Goal: Obtain resource: Download file/media

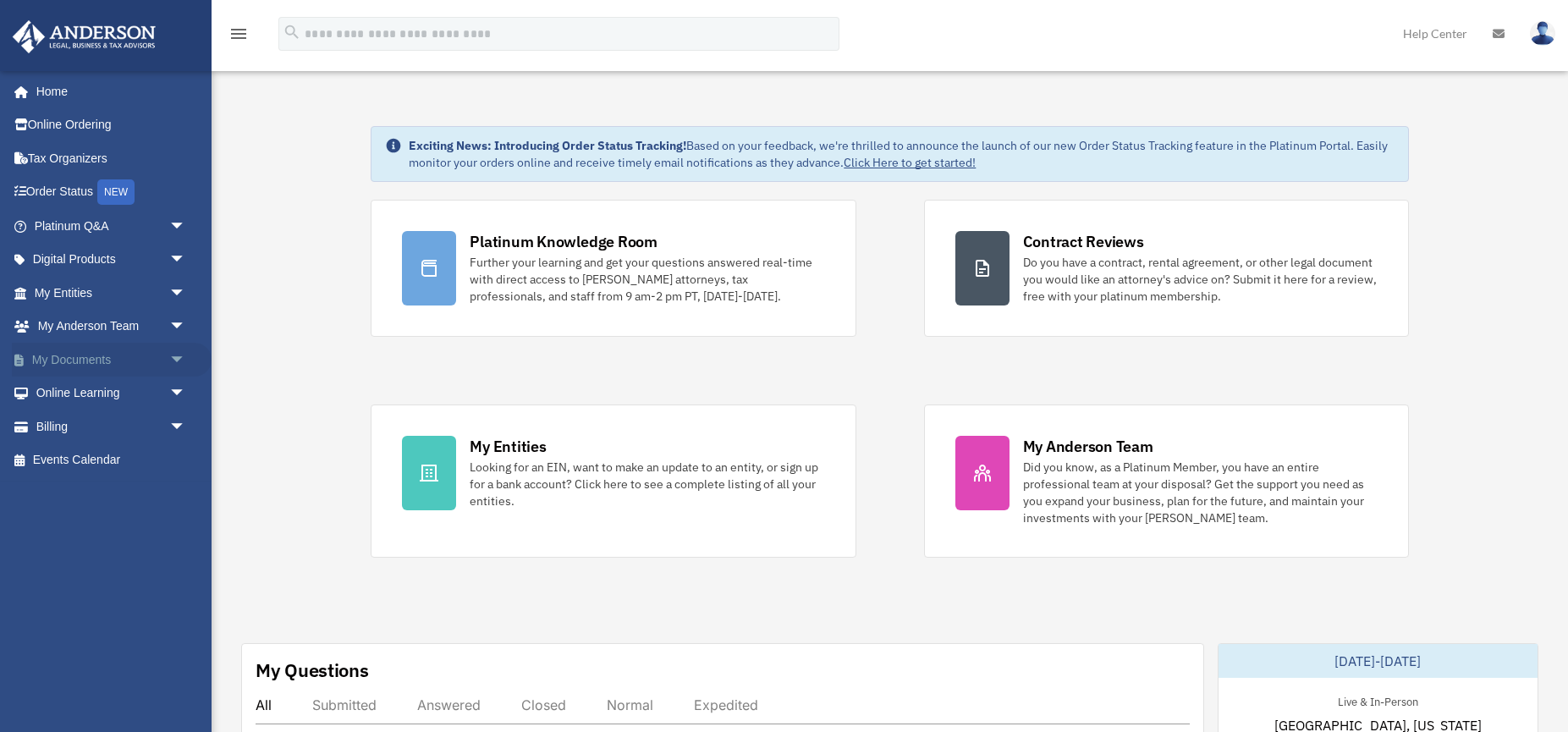
click at [104, 356] on link "My Documents arrow_drop_down" at bounding box center [112, 360] width 200 height 34
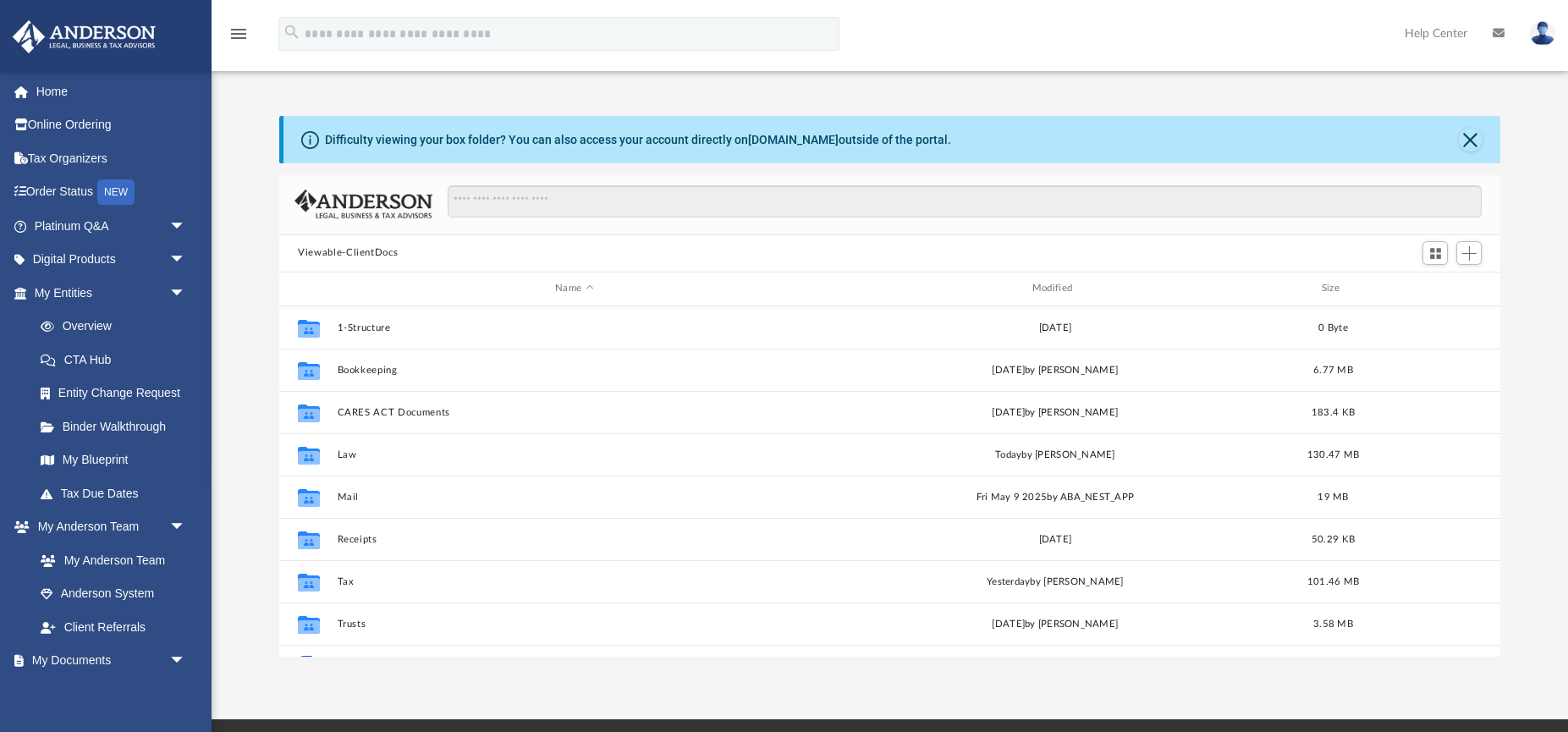
scroll to position [1, 1]
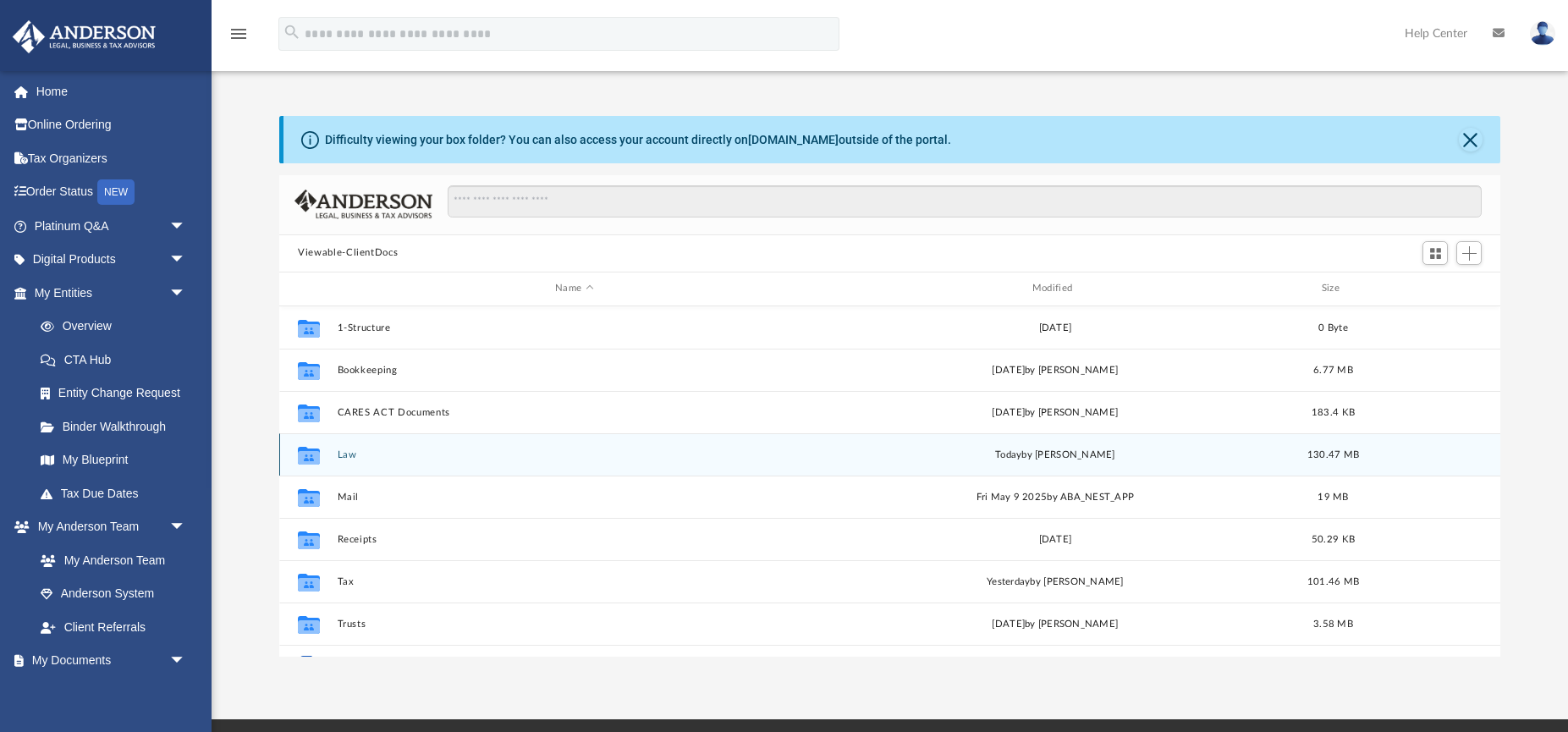
click at [349, 455] on button "Law" at bounding box center [574, 454] width 474 height 11
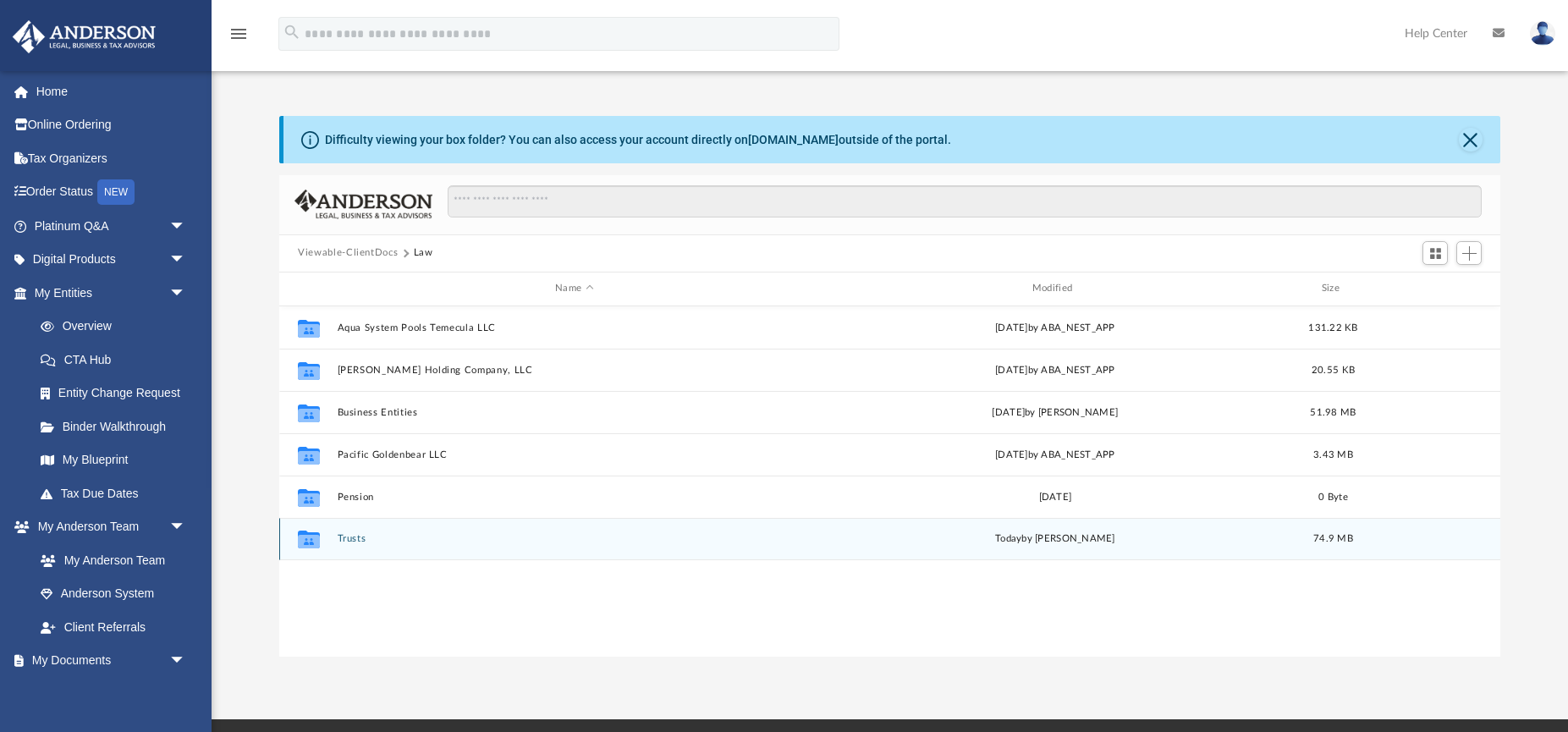
click at [347, 538] on button "Trusts" at bounding box center [574, 539] width 474 height 11
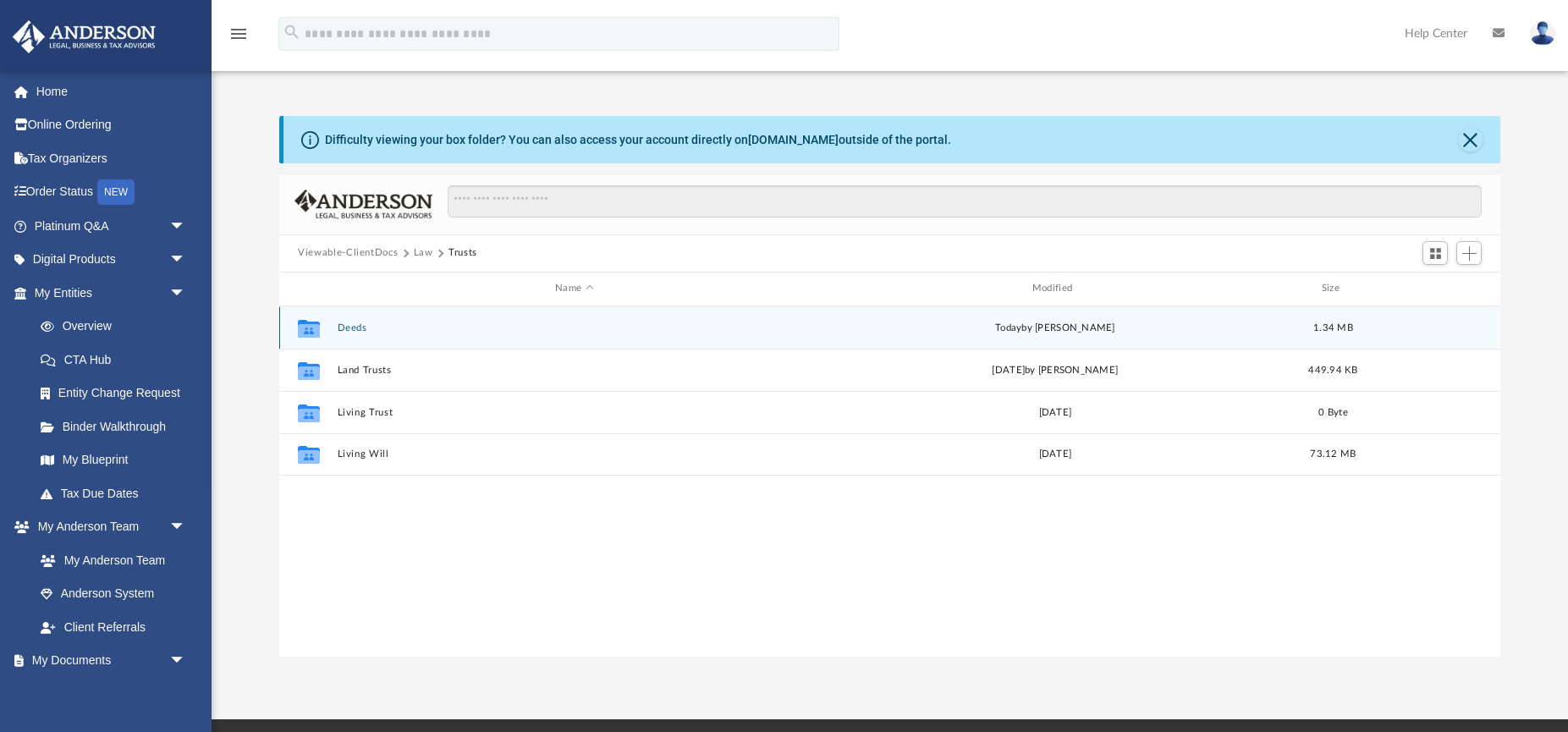
click at [360, 329] on button "Deeds" at bounding box center [574, 327] width 474 height 11
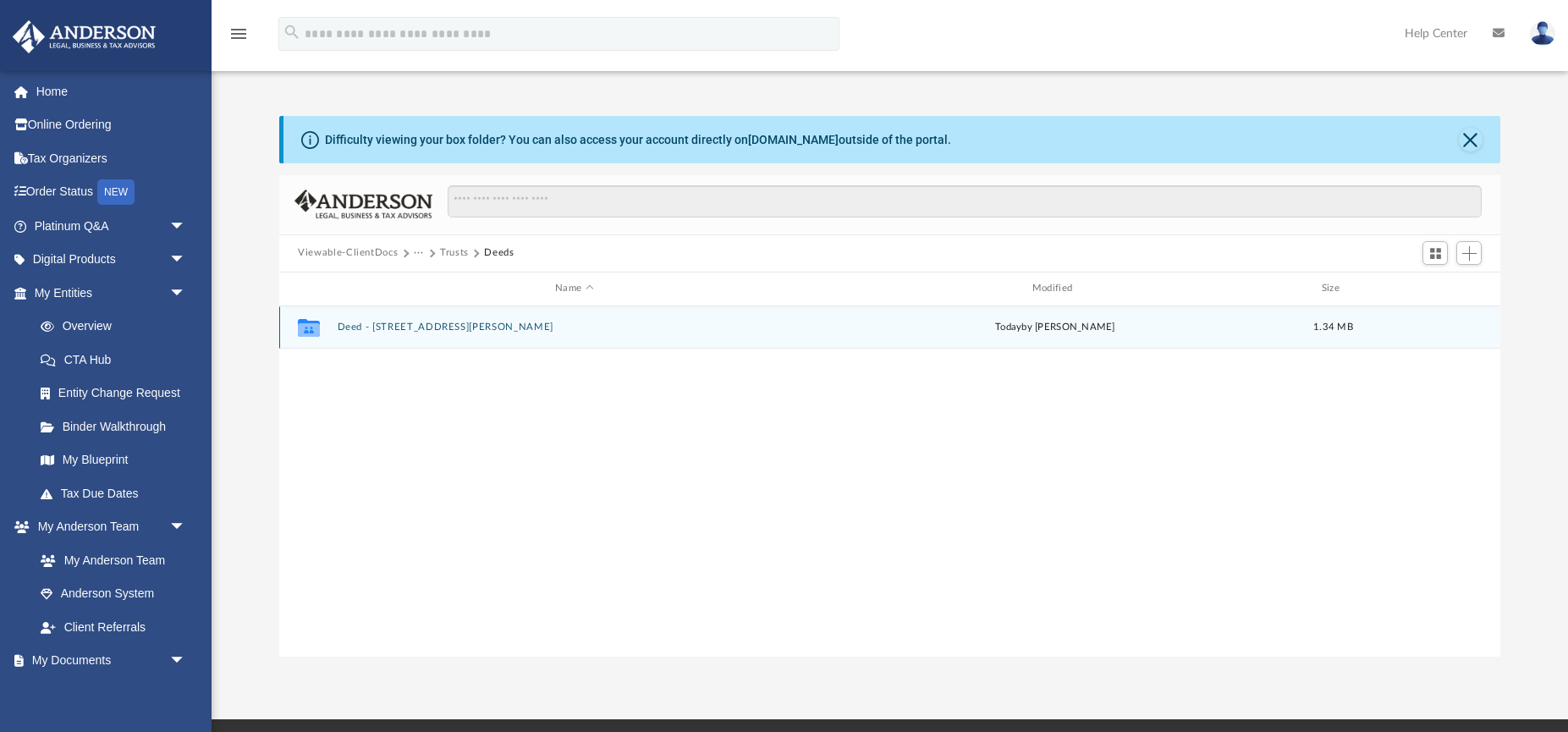
click at [367, 326] on button "Deed - [STREET_ADDRESS][PERSON_NAME]" at bounding box center [574, 326] width 474 height 11
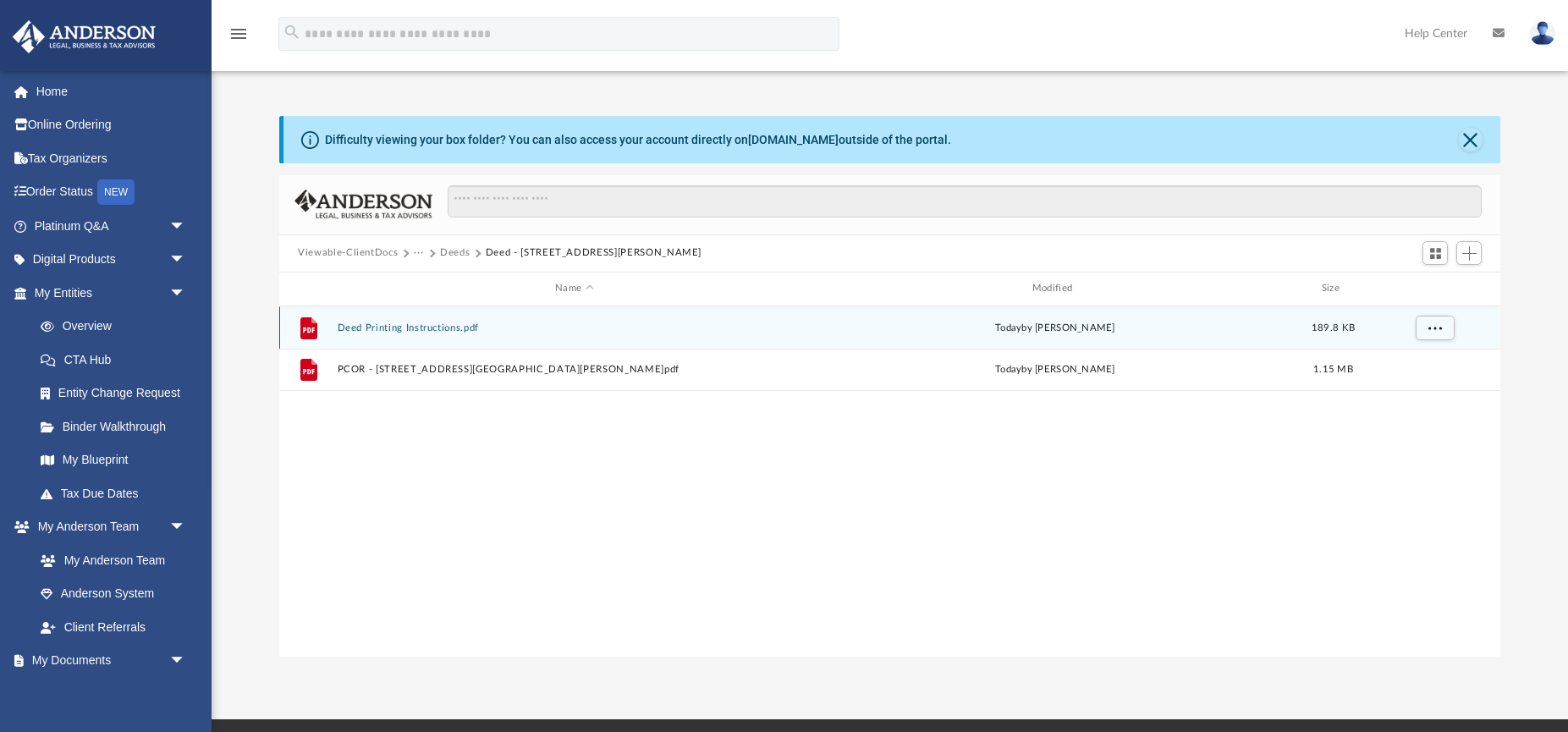
click at [400, 326] on button "Deed Printing Instructions.pdf" at bounding box center [574, 327] width 474 height 11
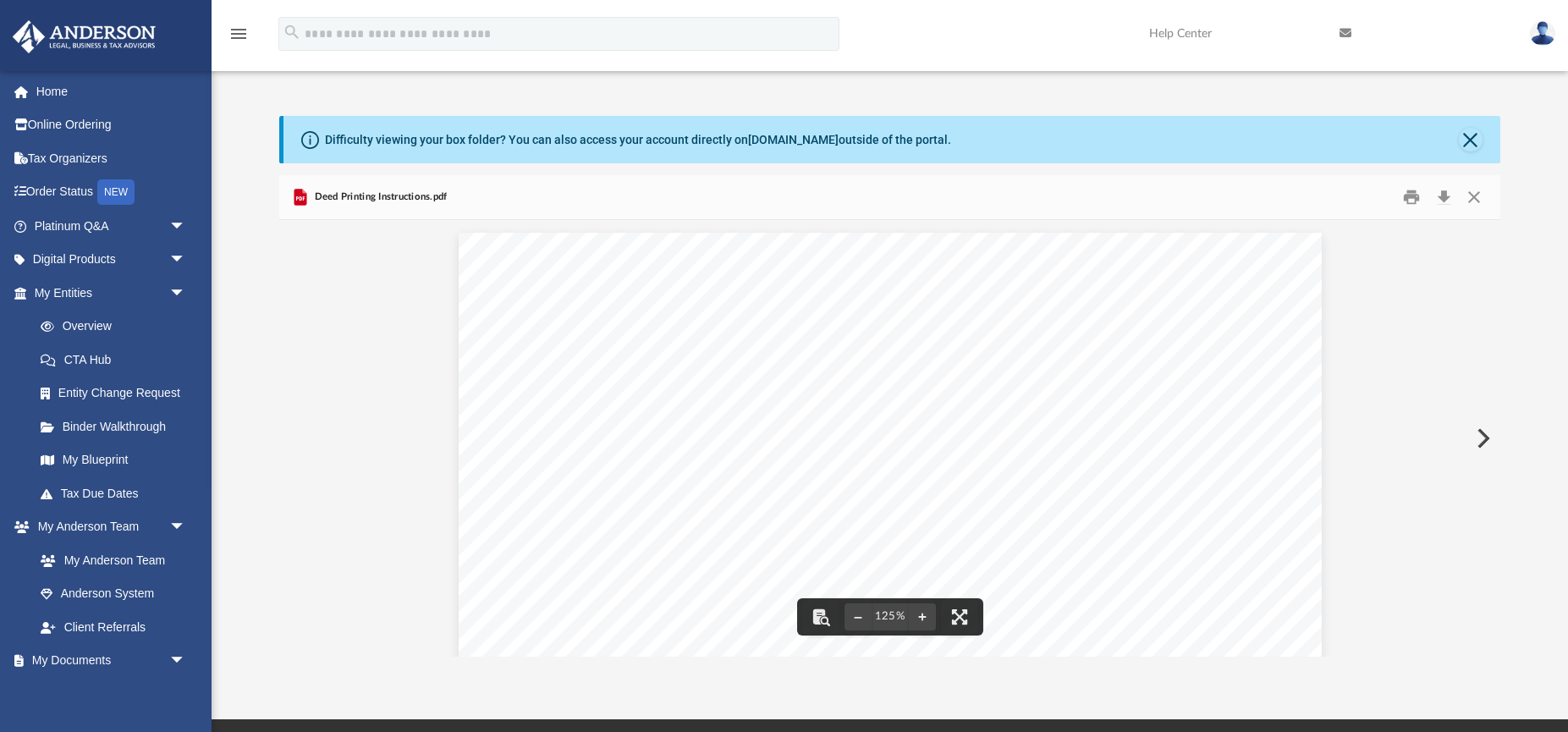
scroll to position [0, 0]
click at [1410, 197] on button "Print" at bounding box center [1411, 196] width 34 height 26
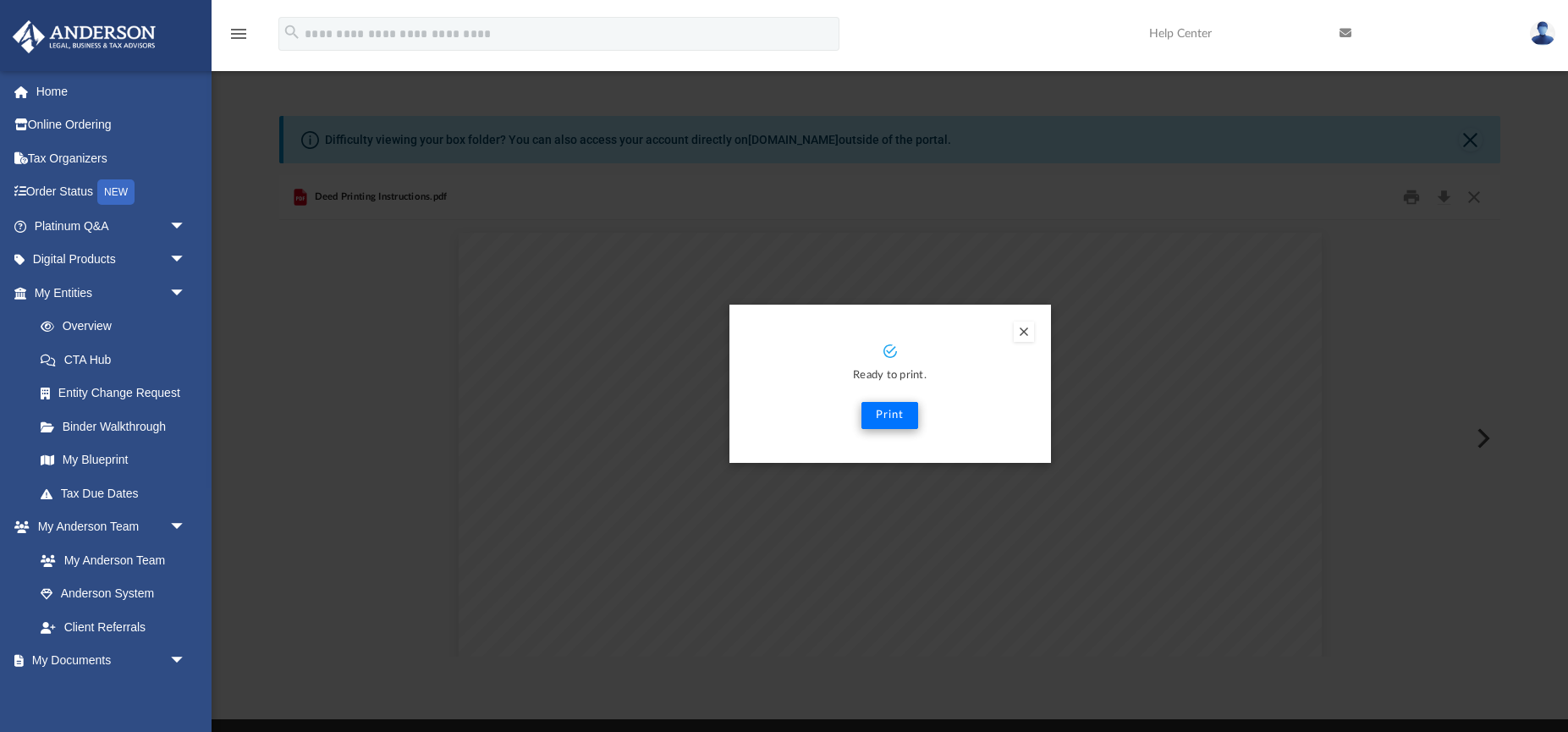
click at [890, 413] on button "Print" at bounding box center [889, 415] width 57 height 27
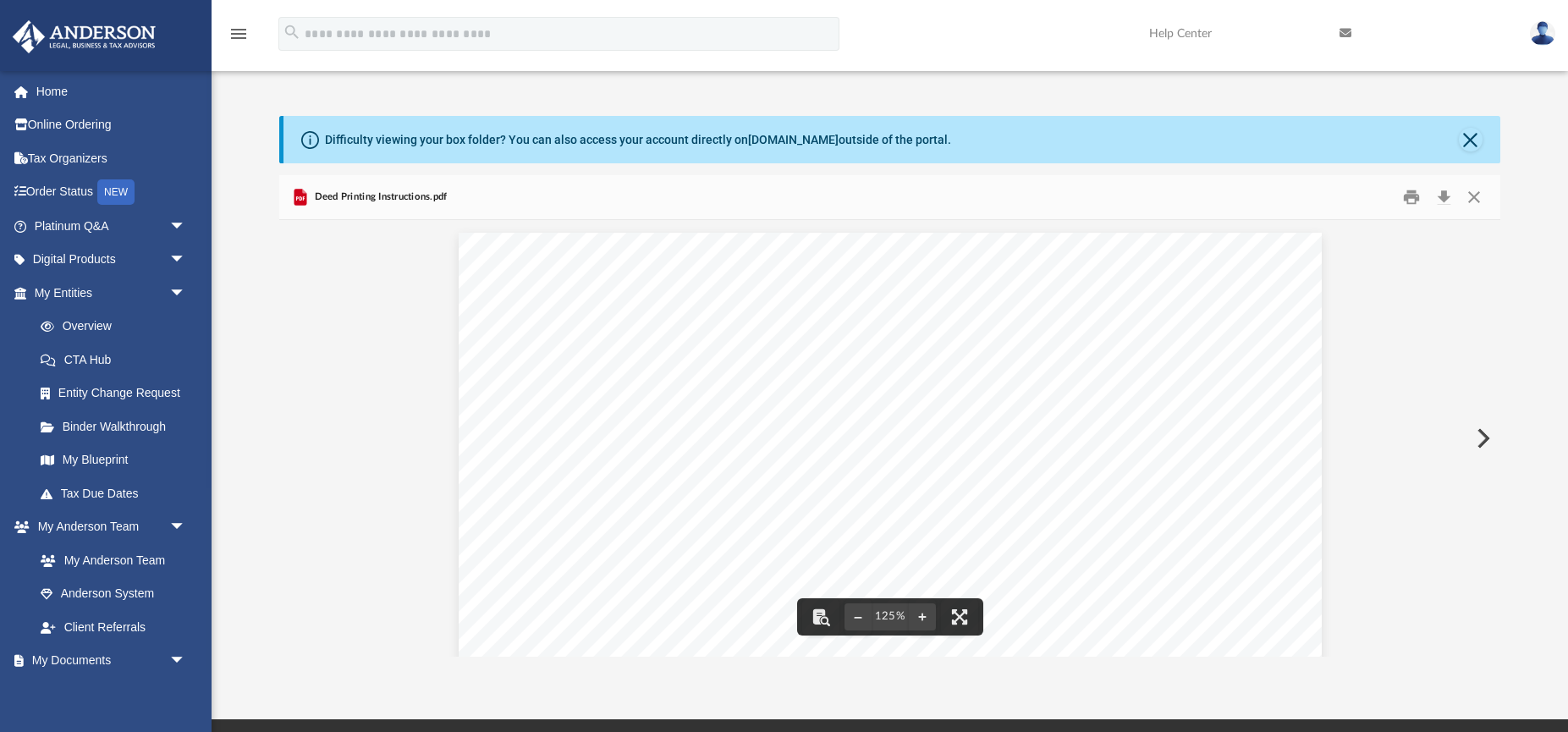
drag, startPoint x: 1473, startPoint y: 196, endPoint x: 1420, endPoint y: 213, distance: 55.7
click at [1472, 196] on button "Close" at bounding box center [1474, 196] width 31 height 26
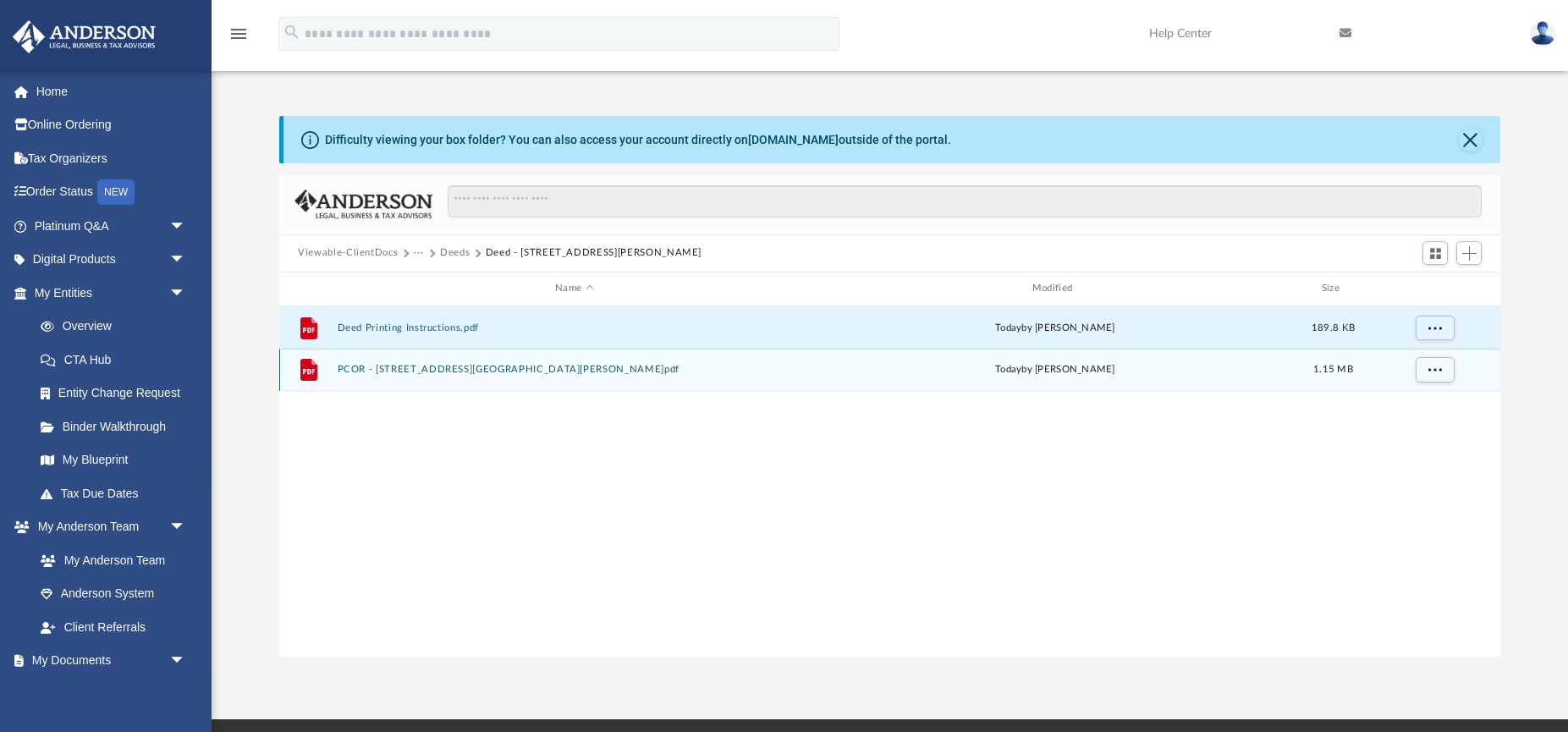
click at [484, 370] on button "PCOR - [STREET_ADDRESS][GEOGRAPHIC_DATA][PERSON_NAME]pdf" at bounding box center [574, 369] width 474 height 11
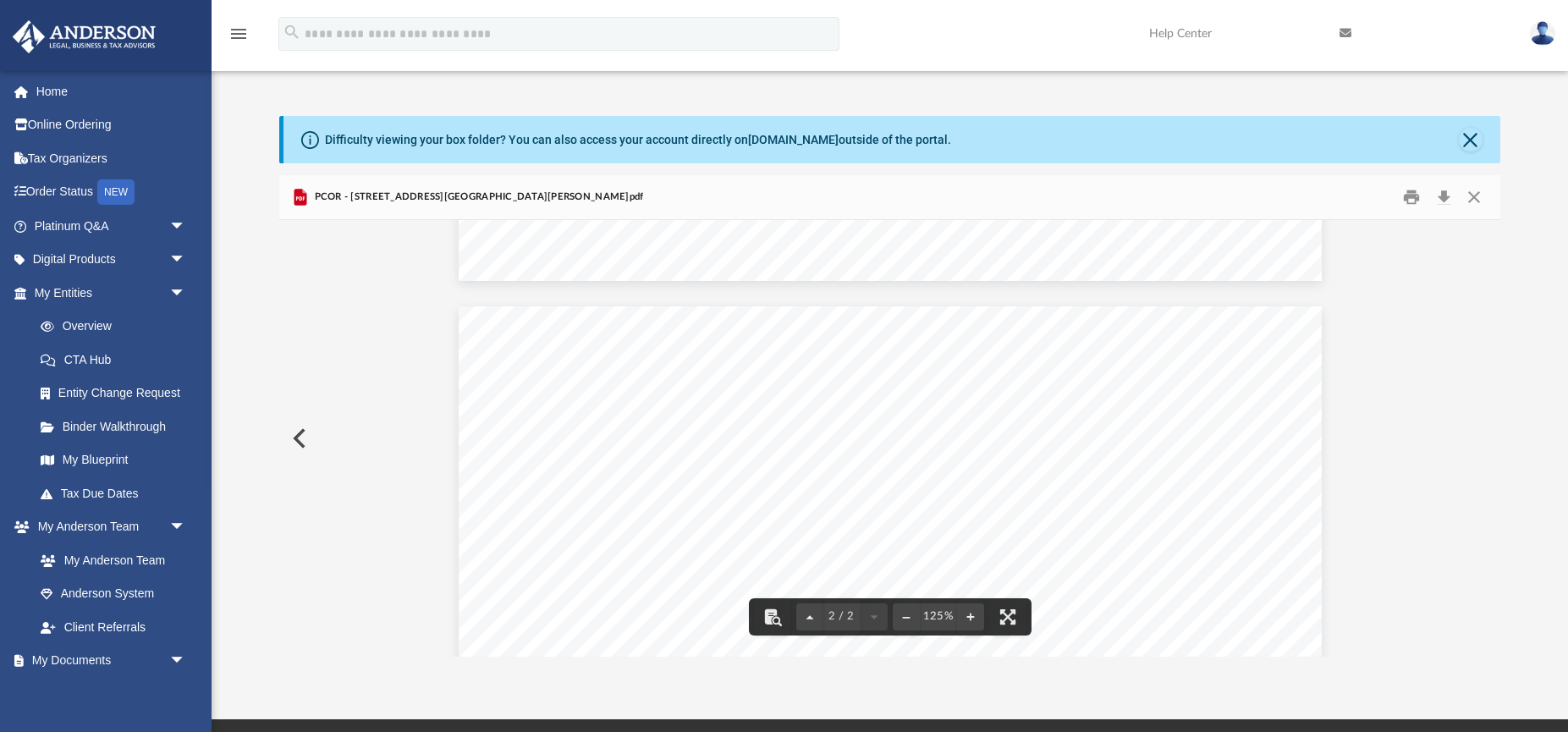
scroll to position [1055, 0]
click at [1419, 198] on button "Print" at bounding box center [1411, 196] width 34 height 26
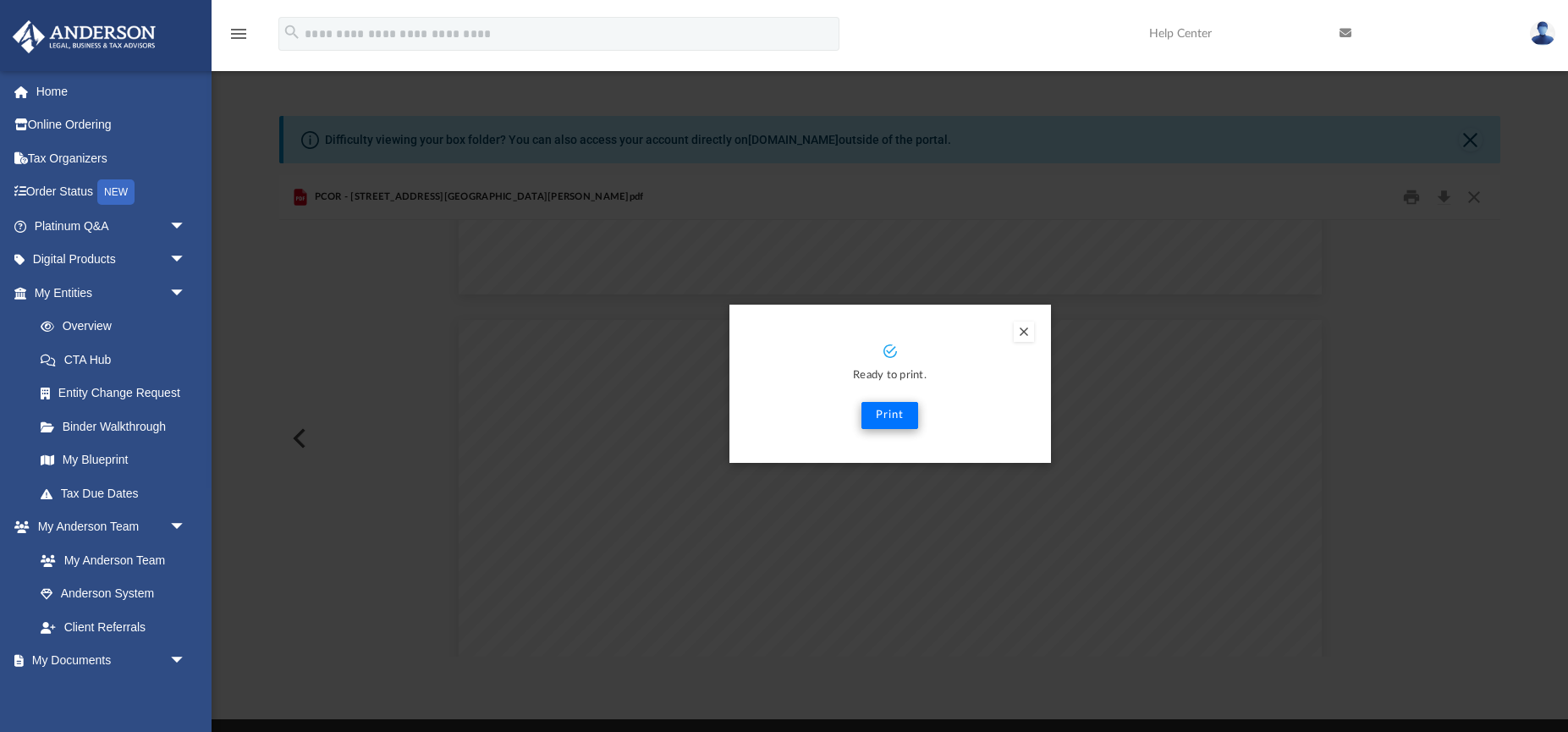
click at [890, 415] on button "Print" at bounding box center [889, 415] width 57 height 27
